Goal: Download file/media

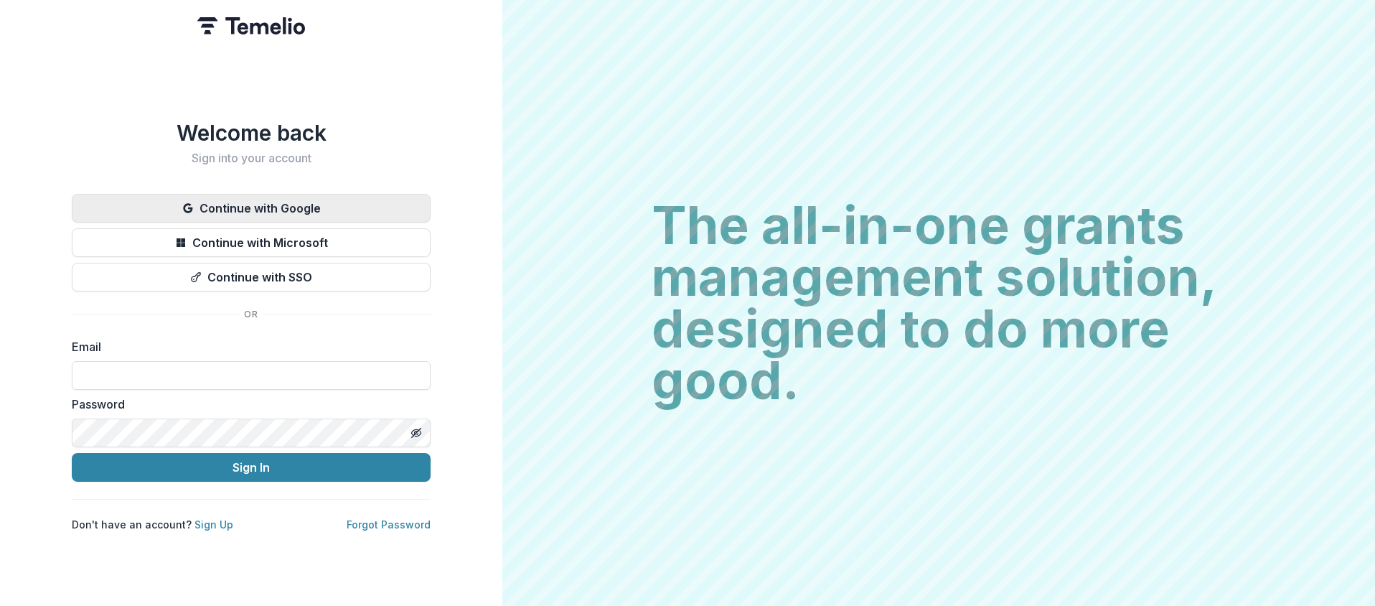
click at [324, 210] on button "Continue with Google" at bounding box center [251, 208] width 359 height 29
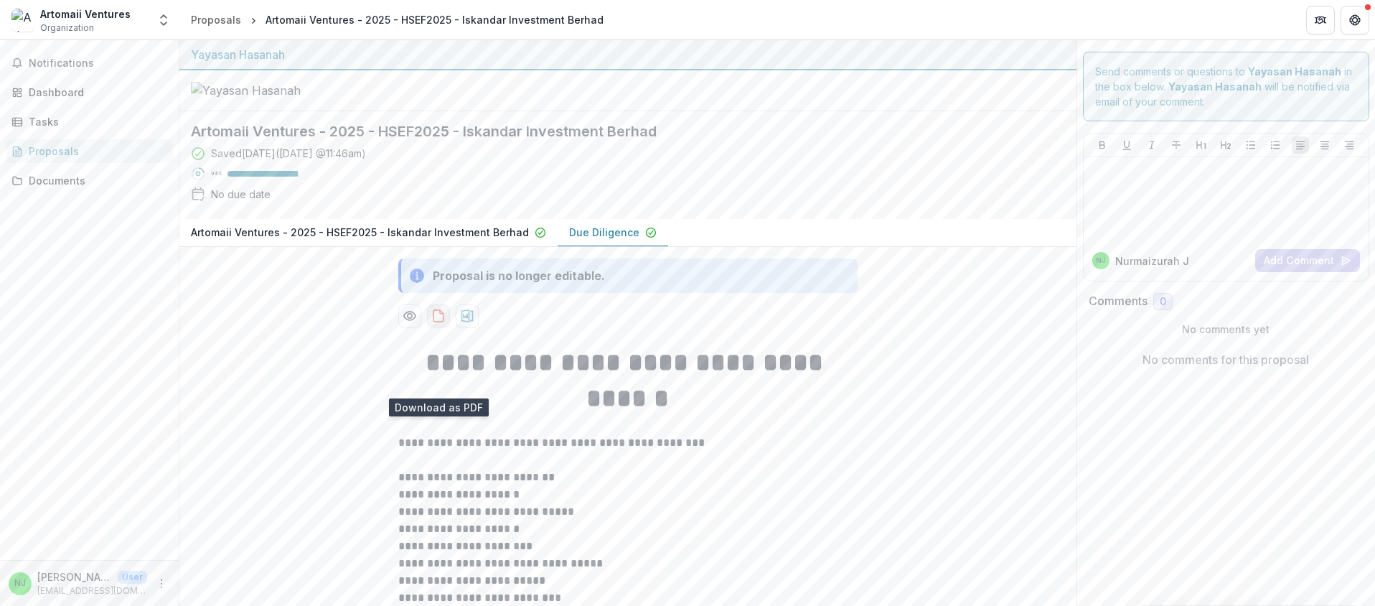
click at [438, 323] on icon "download-proposal" at bounding box center [438, 316] width 14 height 14
click at [435, 323] on icon "download-proposal" at bounding box center [438, 316] width 14 height 14
